Goal: Find specific page/section: Find specific page/section

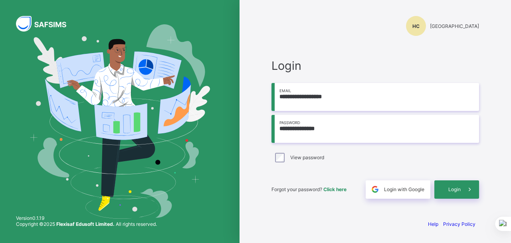
type input "**********"
click at [457, 189] on span "Login" at bounding box center [454, 189] width 12 height 6
click at [455, 187] on span "Login" at bounding box center [454, 189] width 12 height 6
click at [458, 192] on div "Login" at bounding box center [456, 189] width 45 height 18
click at [464, 195] on span at bounding box center [469, 189] width 18 height 18
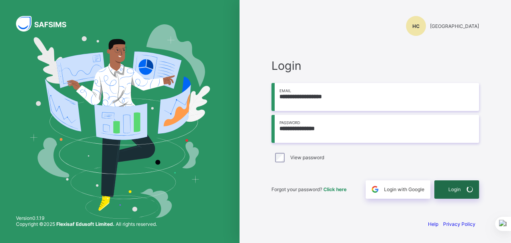
click at [464, 195] on span at bounding box center [469, 189] width 18 height 18
click at [464, 195] on div "Login" at bounding box center [456, 189] width 45 height 18
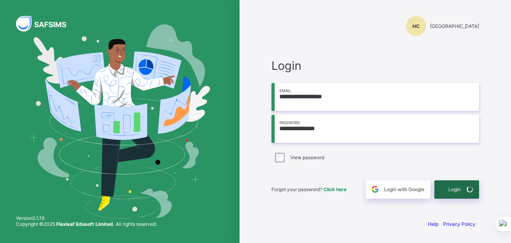
click at [451, 192] on div "Login" at bounding box center [456, 189] width 45 height 18
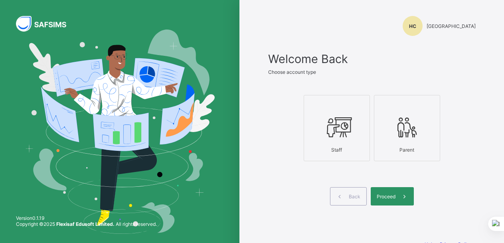
click at [360, 125] on div at bounding box center [336, 127] width 57 height 32
click at [402, 201] on span at bounding box center [404, 196] width 18 height 18
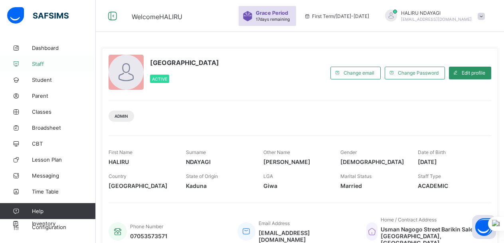
click at [38, 65] on span "Staff" at bounding box center [64, 64] width 64 height 6
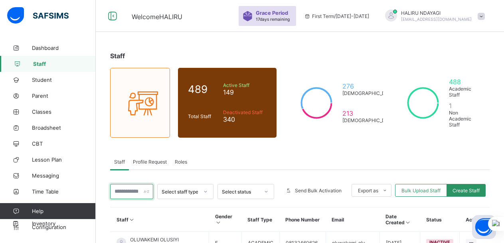
click at [134, 188] on input "text" at bounding box center [131, 191] width 43 height 15
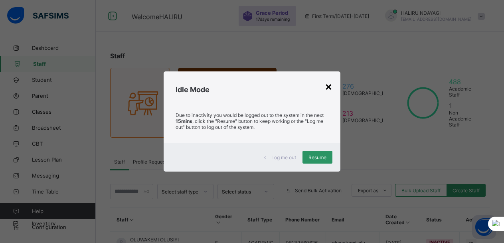
click at [328, 86] on div "×" at bounding box center [329, 86] width 8 height 14
click at [332, 85] on div "×" at bounding box center [329, 86] width 8 height 14
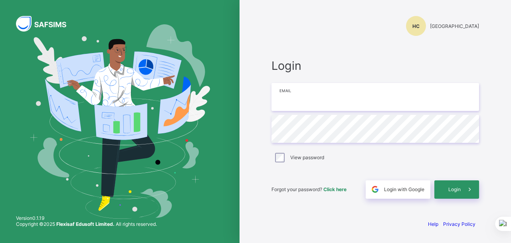
click at [305, 102] on input "email" at bounding box center [374, 97] width 207 height 28
click at [296, 98] on input "**********" at bounding box center [374, 97] width 207 height 28
type input "**********"
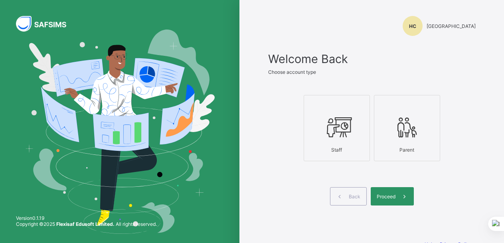
click at [339, 139] on icon at bounding box center [337, 127] width 28 height 24
click at [395, 199] on span "Proceed" at bounding box center [386, 196] width 19 height 6
